Goal: Task Accomplishment & Management: Complete application form

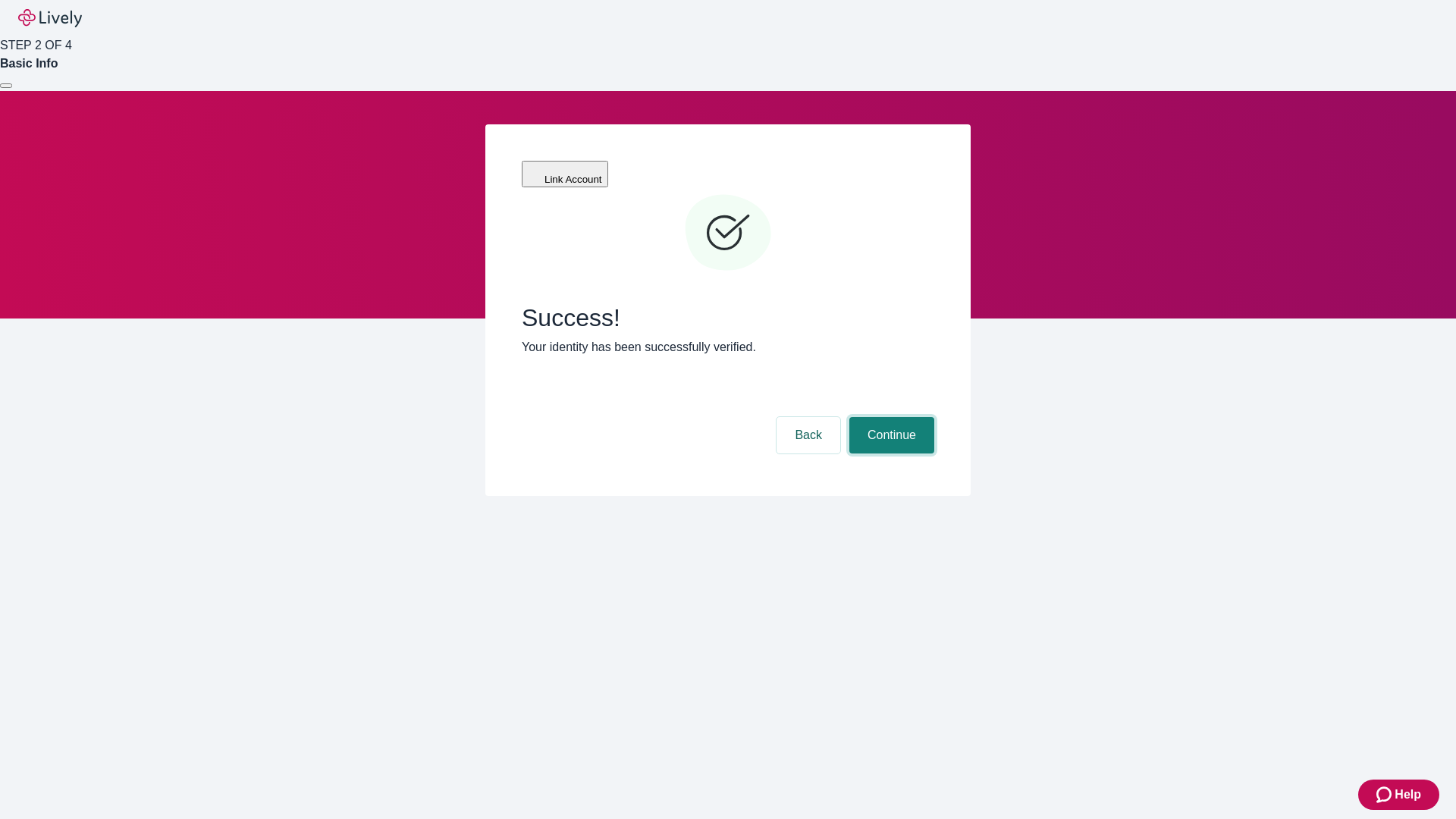
click at [890, 417] on button "Continue" at bounding box center [892, 434] width 85 height 36
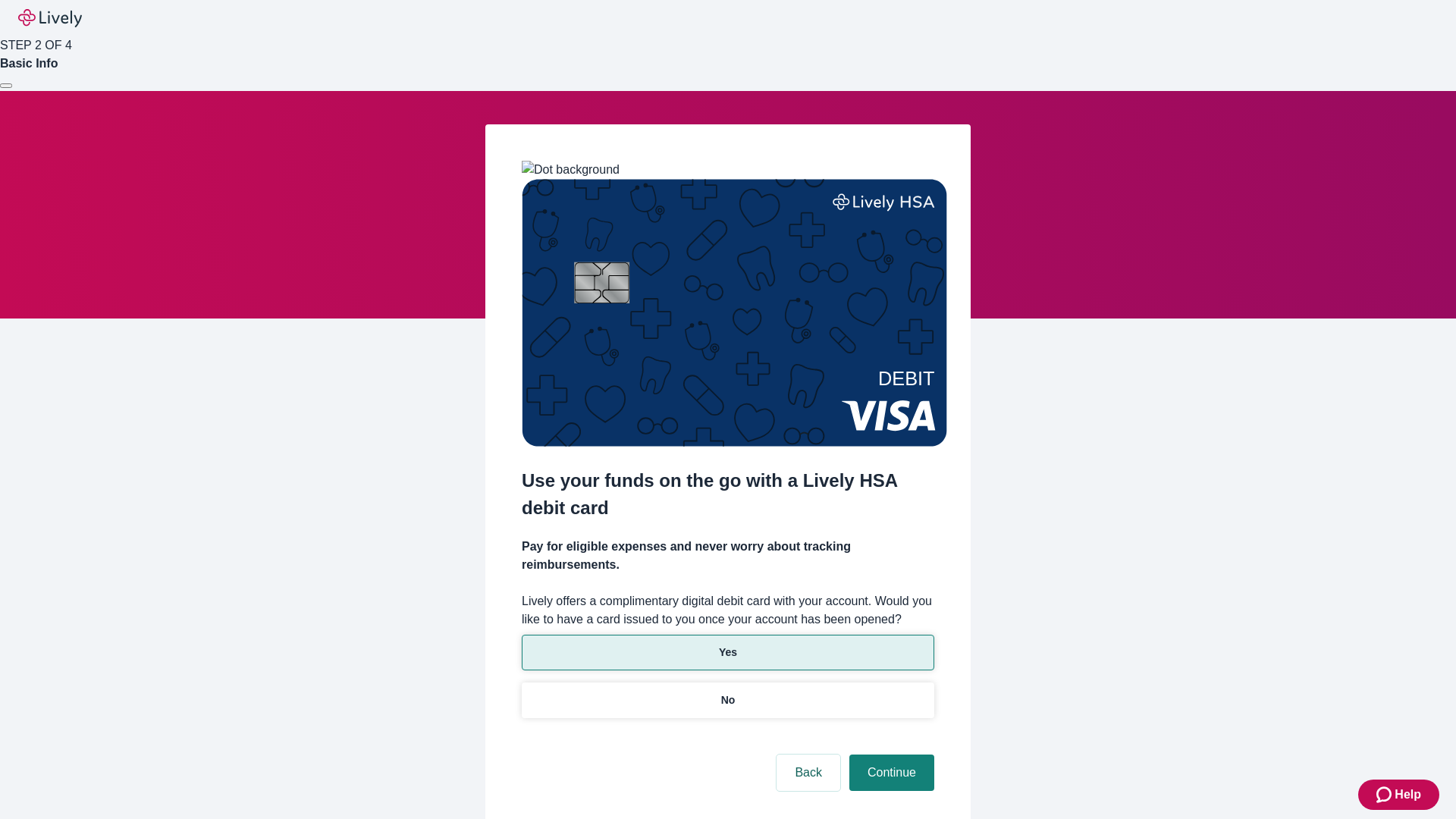
click at [728, 645] on p "Yes" at bounding box center [728, 653] width 18 height 16
click at [890, 755] on button "Continue" at bounding box center [892, 772] width 85 height 36
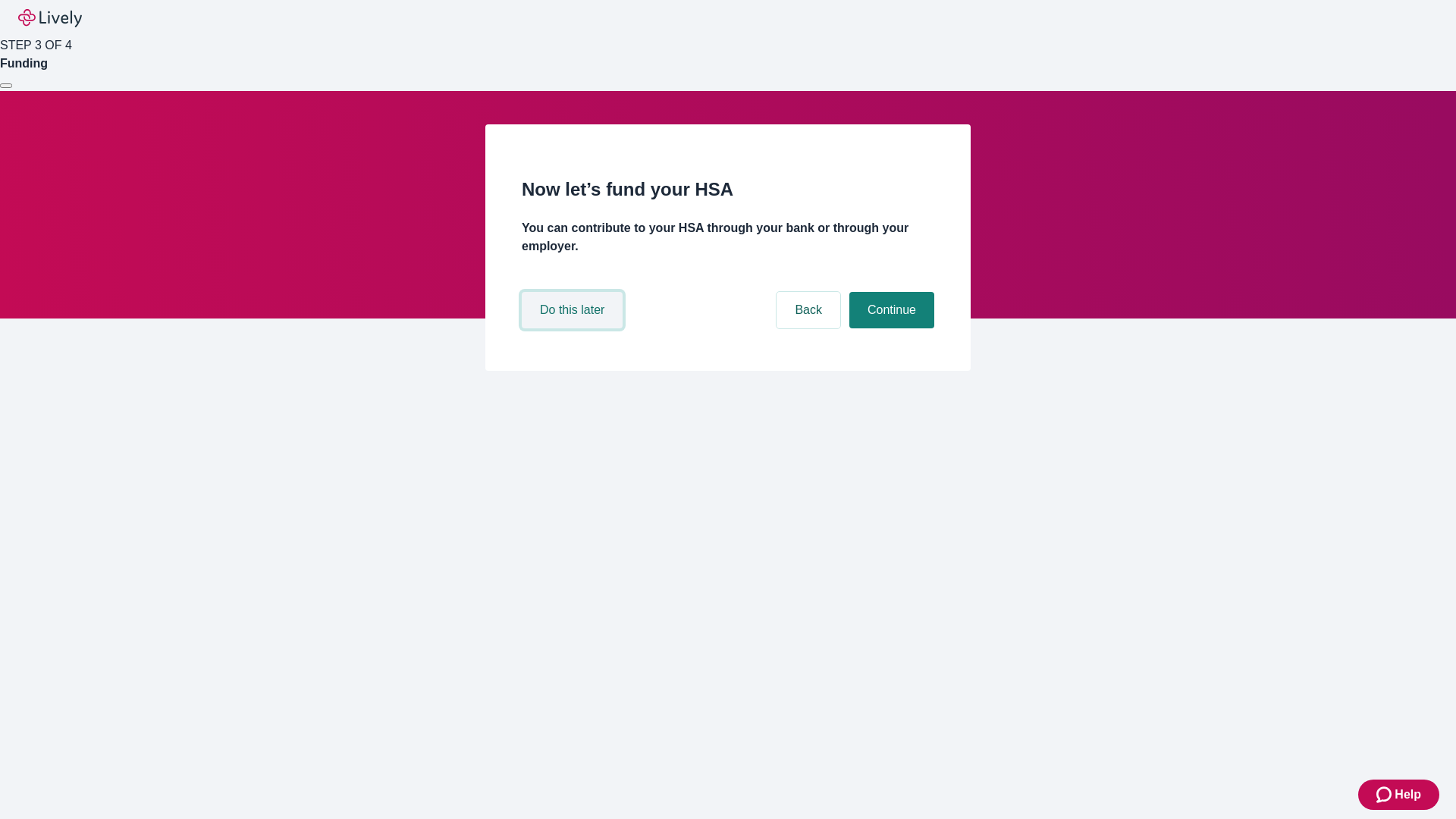
click at [574, 328] on button "Do this later" at bounding box center [573, 310] width 101 height 36
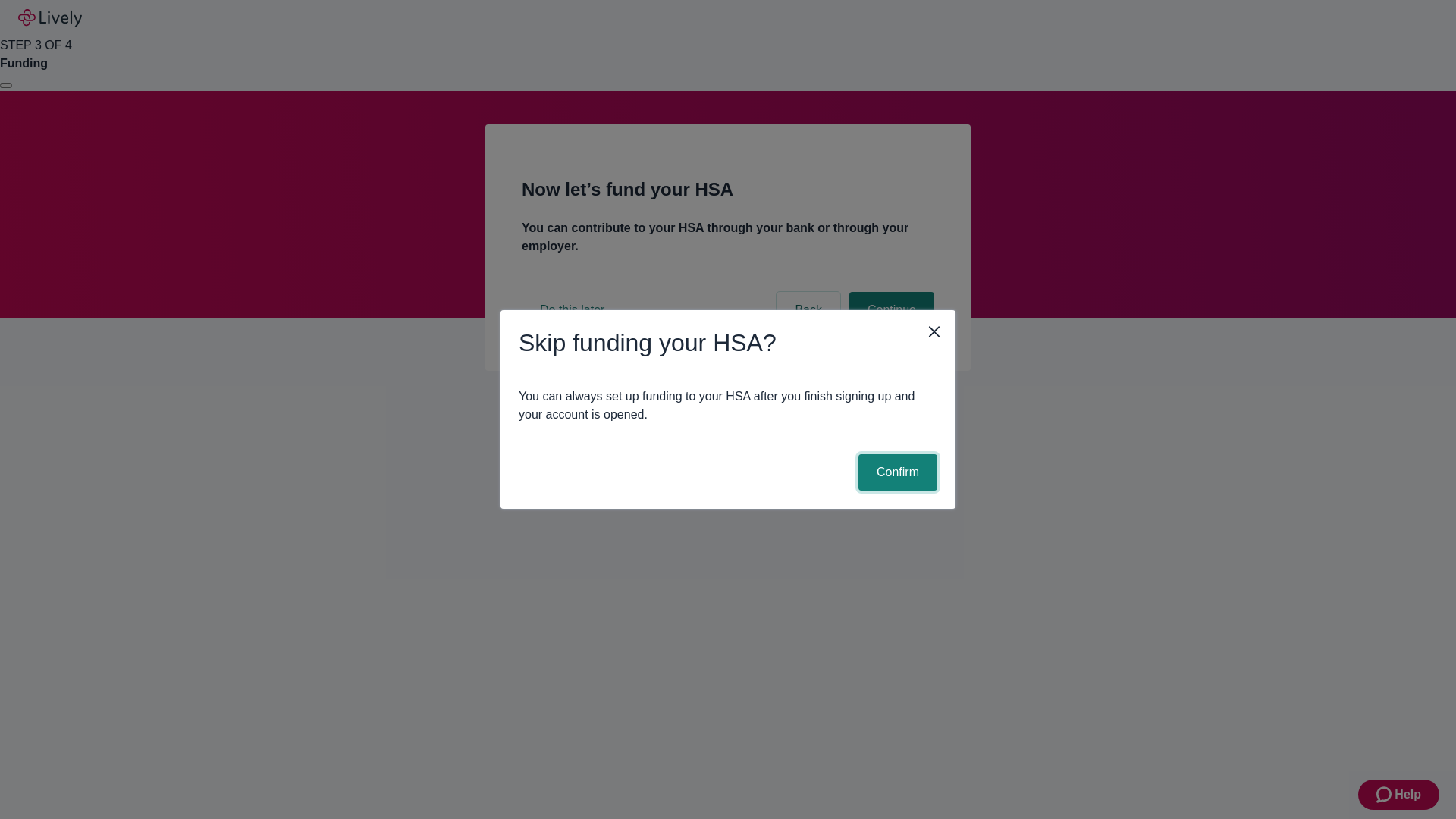
click at [895, 472] on button "Confirm" at bounding box center [898, 472] width 79 height 36
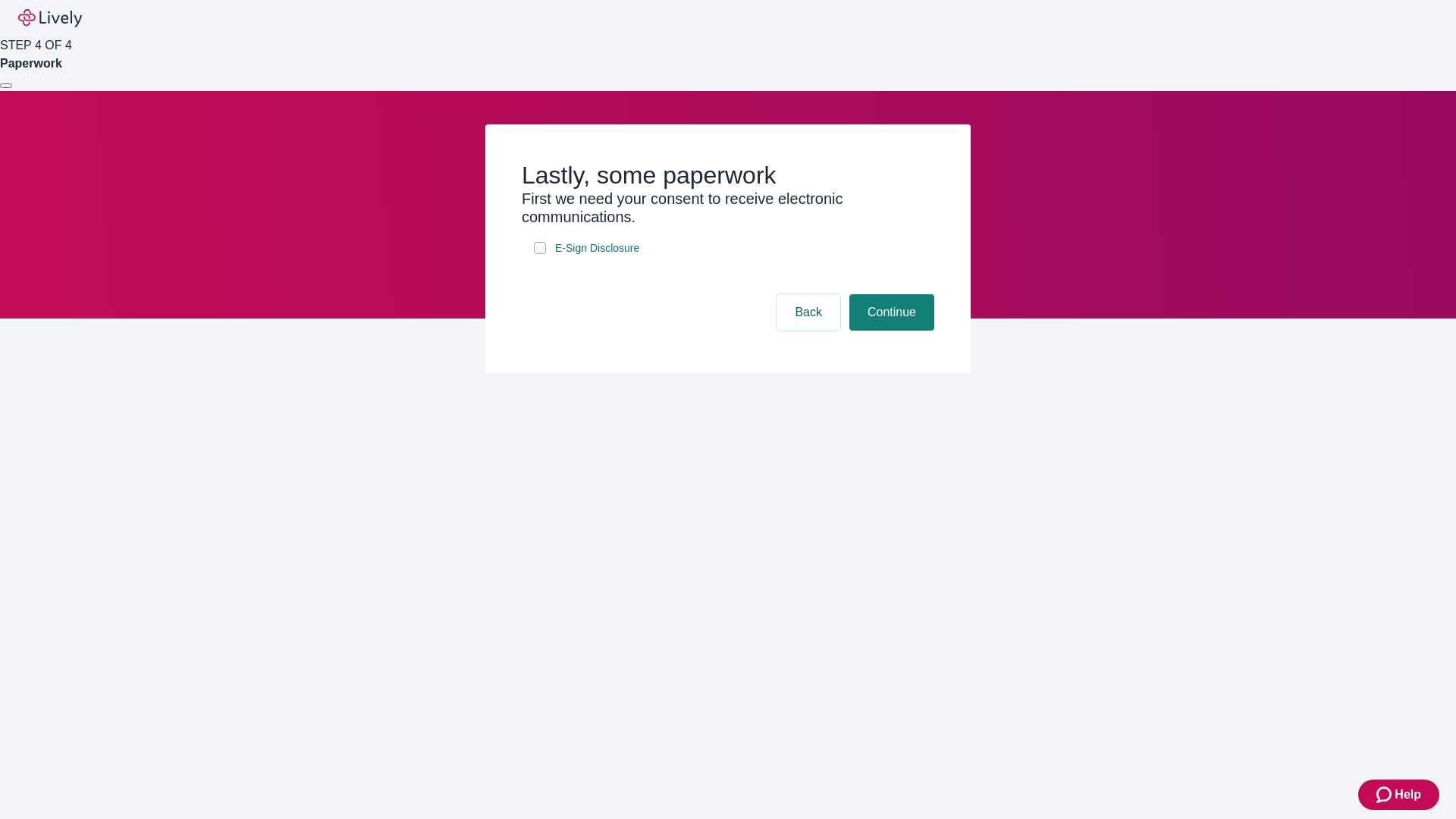
click at [540, 254] on input "E-Sign Disclosure" at bounding box center [540, 247] width 12 height 12
checkbox input "true"
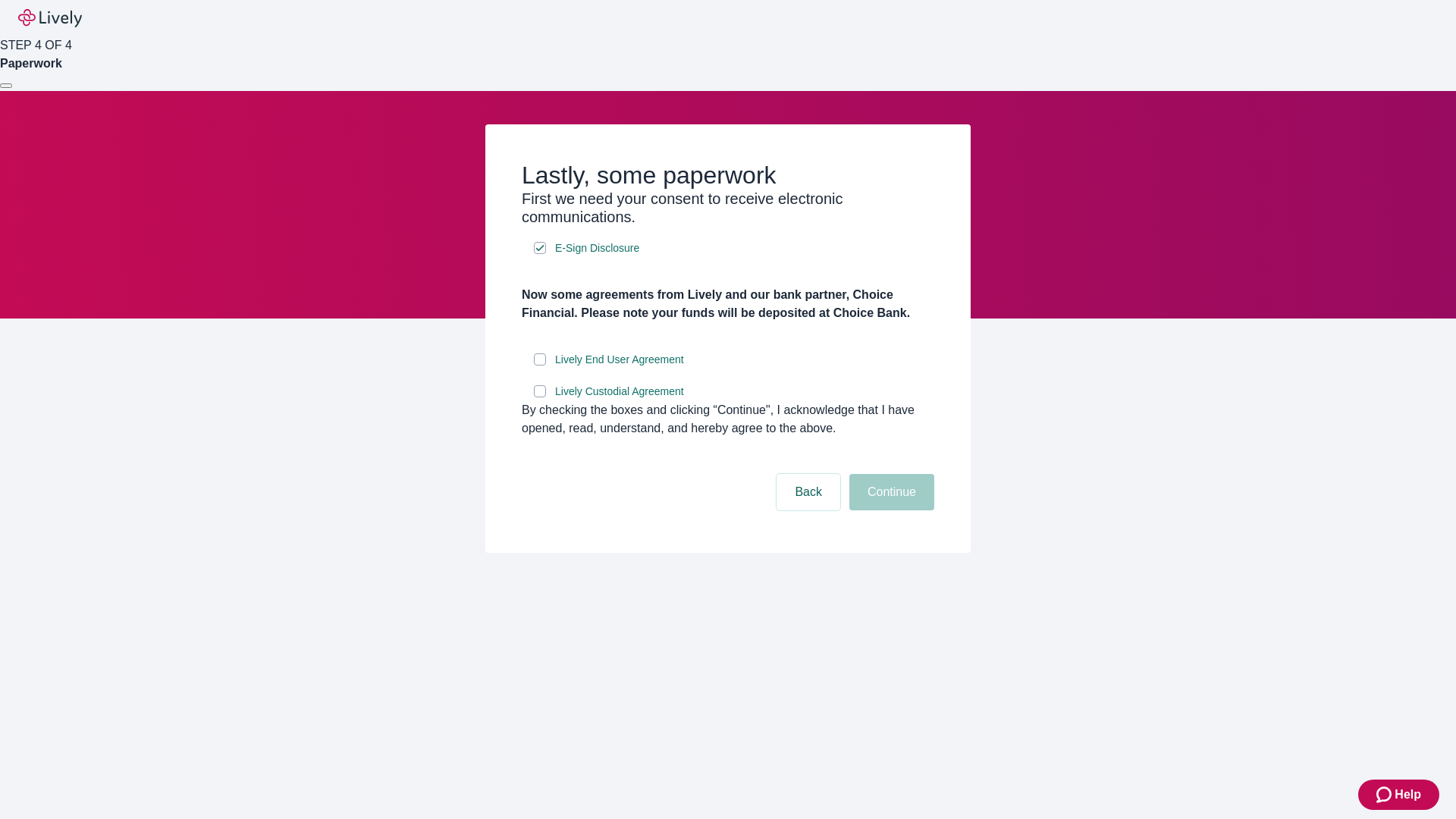
click at [540, 365] on input "Lively End User Agreement" at bounding box center [540, 359] width 12 height 12
checkbox input "true"
click at [540, 397] on input "Lively Custodial Agreement" at bounding box center [540, 391] width 12 height 12
checkbox input "true"
click at [890, 511] on button "Continue" at bounding box center [892, 491] width 85 height 36
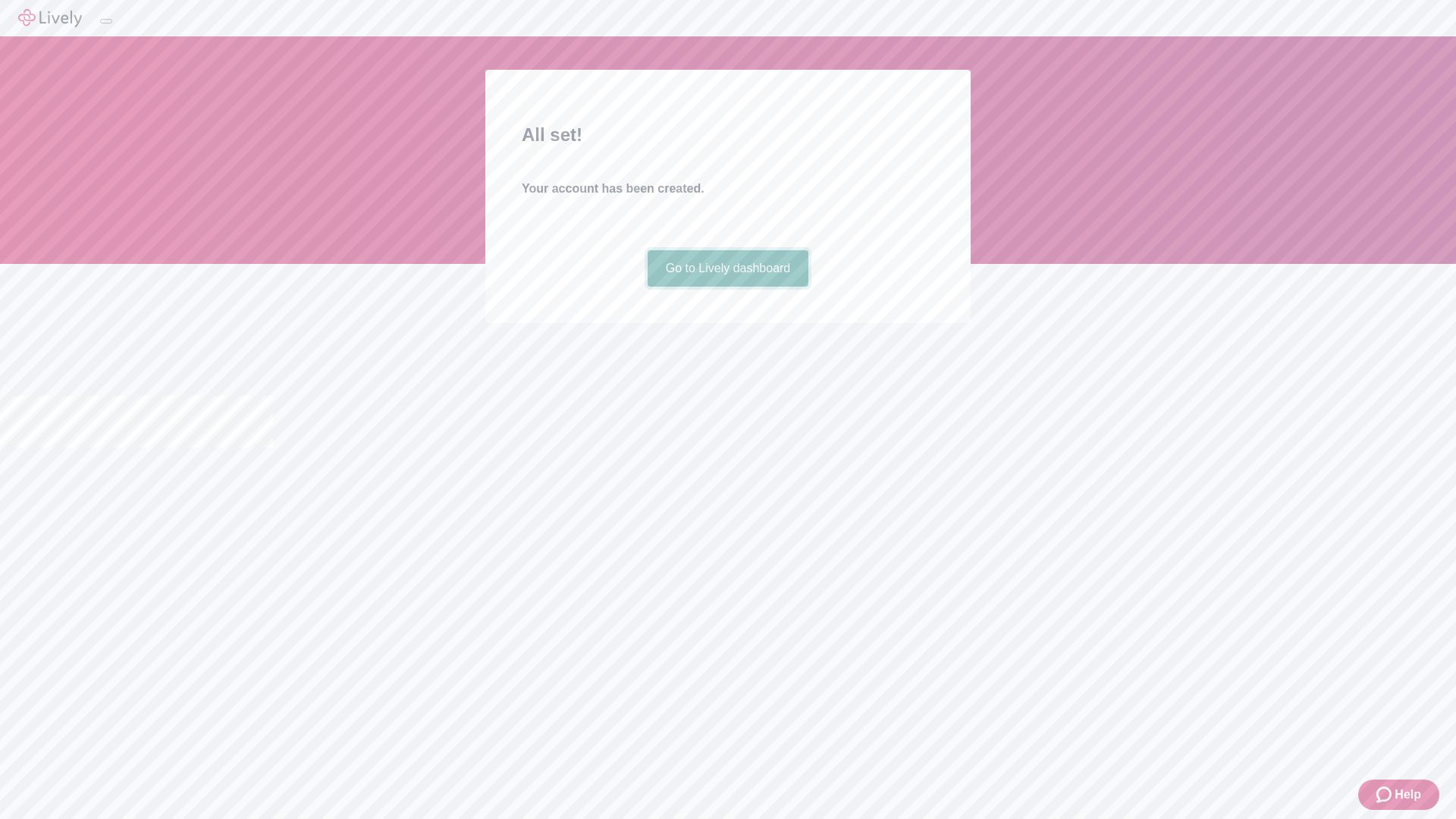
click at [728, 287] on link "Go to Lively dashboard" at bounding box center [728, 268] width 161 height 36
